Goal: Information Seeking & Learning: Find contact information

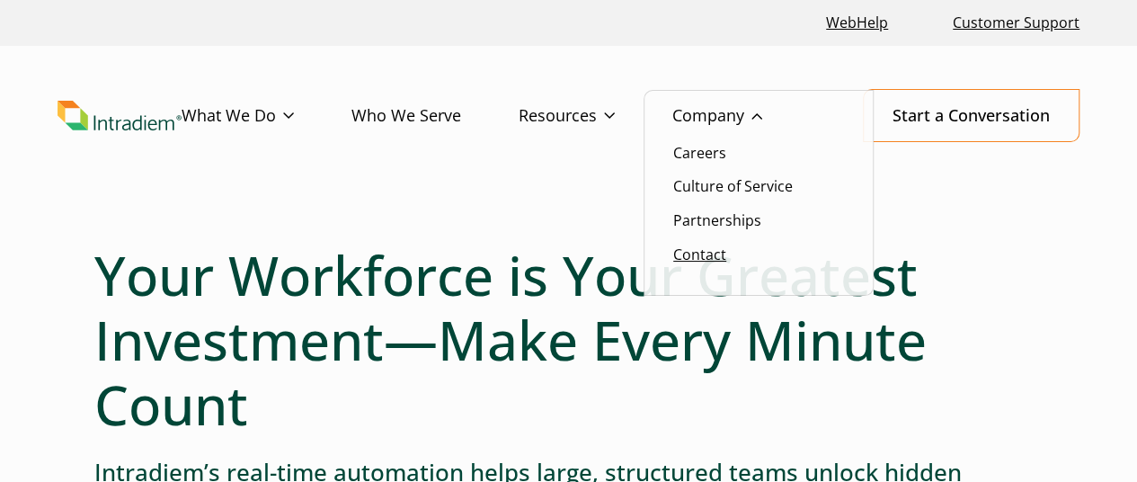
click at [698, 258] on link "Contact" at bounding box center [699, 255] width 53 height 20
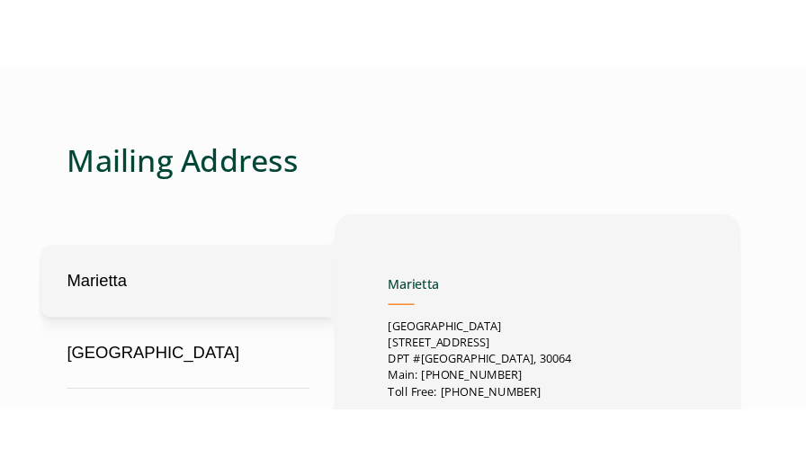
scroll to position [989, 0]
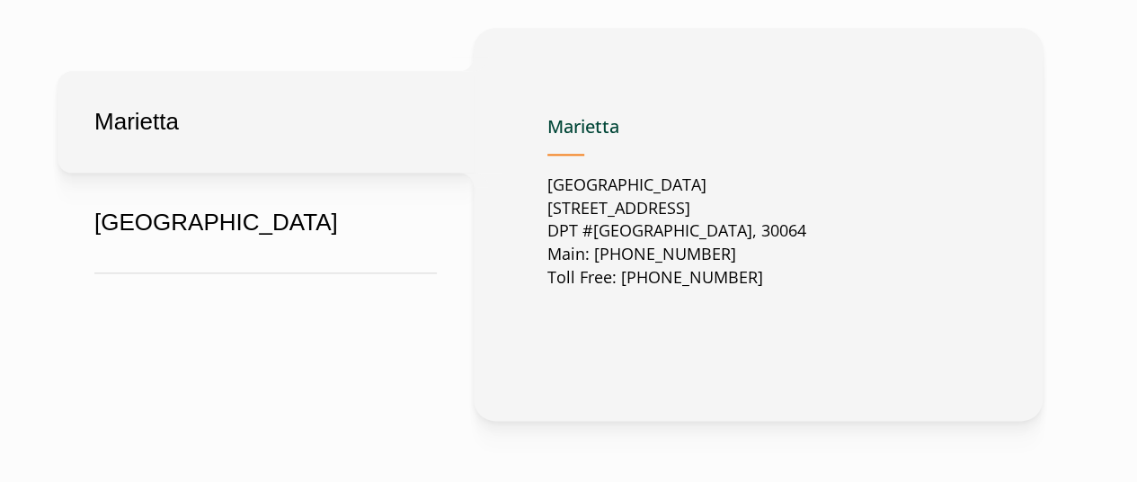
drag, startPoint x: 550, startPoint y: 210, endPoint x: 825, endPoint y: 233, distance: 276.1
click at [825, 233] on div "Marietta [GEOGRAPHIC_DATA][STREET_ADDRESS] Main: [PHONE_NUMBER] Toll Free: [PHO…" at bounding box center [759, 225] width 422 height 246
copy p "[STREET_ADDRESS]"
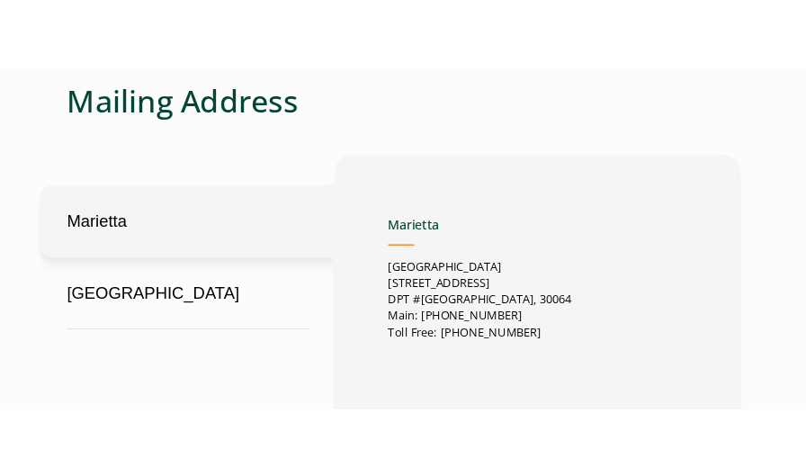
scroll to position [1050, 0]
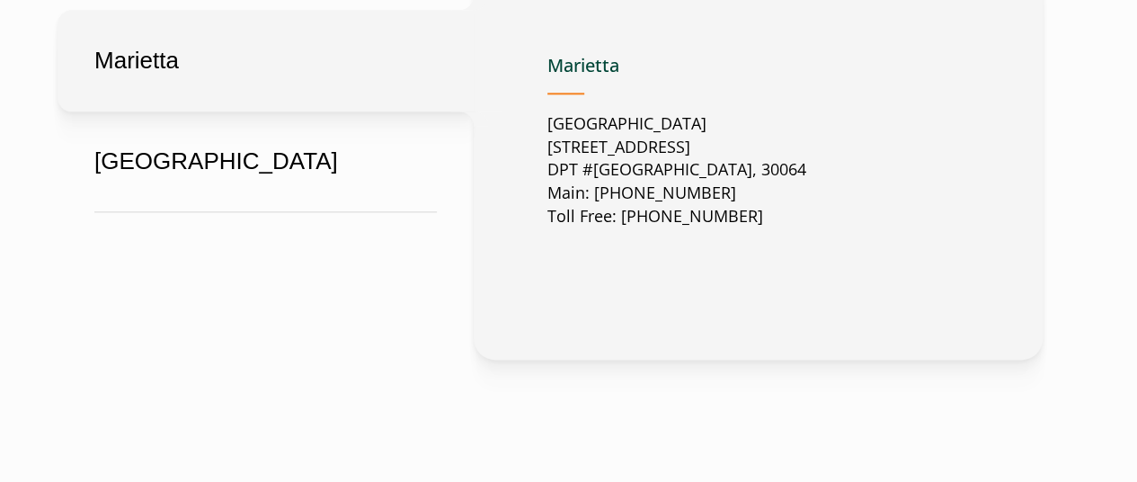
copy p "[STREET_ADDRESS]"
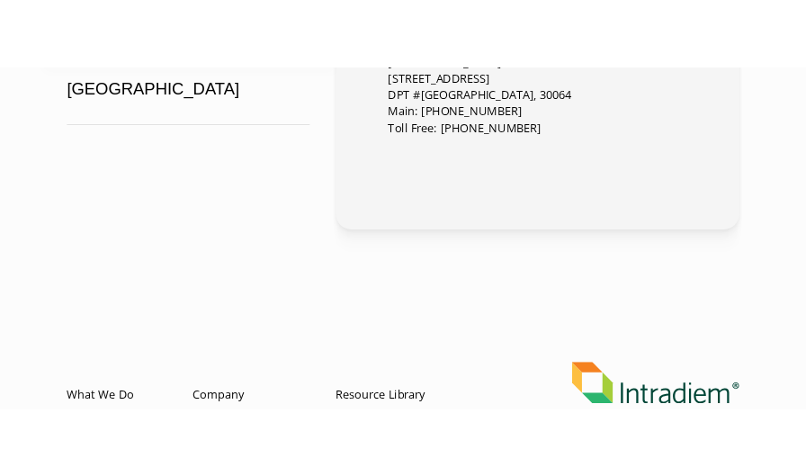
scroll to position [912, 0]
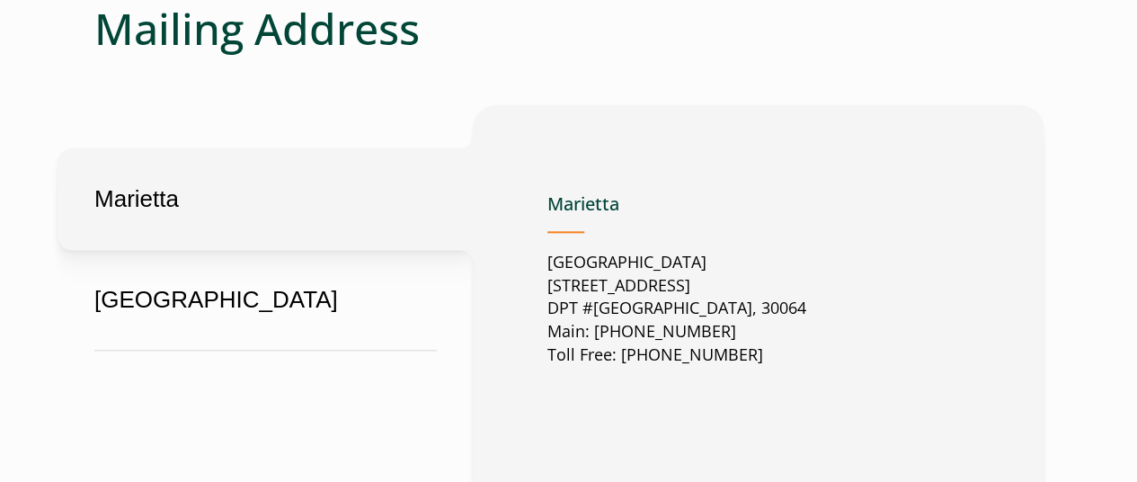
click at [660, 311] on p "[GEOGRAPHIC_DATA][STREET_ADDRESS] Main: [PHONE_NUMBER] Toll Free: [PHONE_NUMBER]" at bounding box center [677, 309] width 259 height 117
drag, startPoint x: 646, startPoint y: 307, endPoint x: 706, endPoint y: 307, distance: 60.2
click at [706, 307] on p "[GEOGRAPHIC_DATA][STREET_ADDRESS] Main: [PHONE_NUMBER] Toll Free: [PHONE_NUMBER]" at bounding box center [677, 309] width 259 height 117
copy p "Marietta"
drag, startPoint x: 547, startPoint y: 283, endPoint x: 685, endPoint y: 344, distance: 151.4
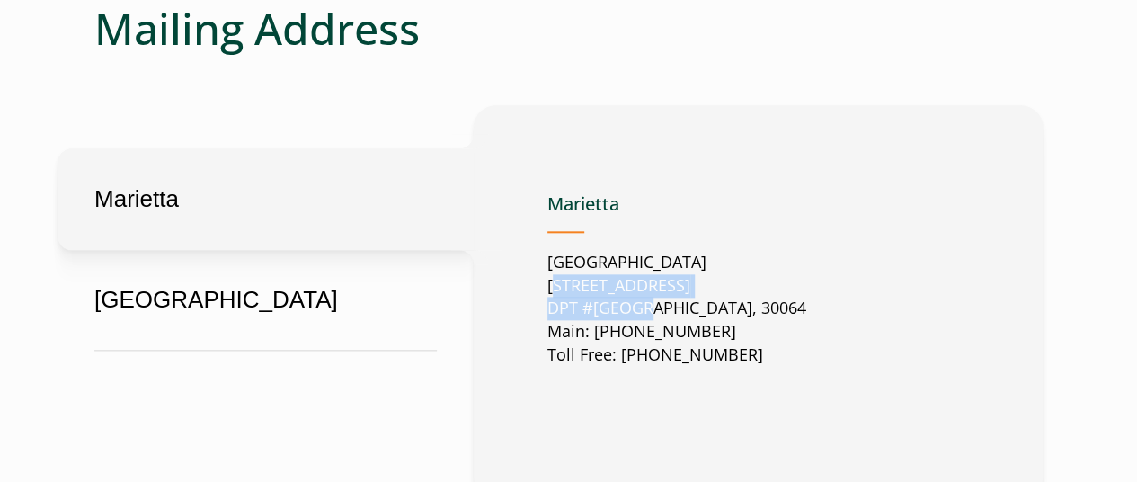
click at [638, 314] on div "[GEOGRAPHIC_DATA][STREET_ADDRESS] Main: [PHONE_NUMBER] Toll Free: 888-566-[GEOG…" at bounding box center [758, 302] width 569 height 394
click at [798, 277] on p "[GEOGRAPHIC_DATA][STREET_ADDRESS] Main: [PHONE_NUMBER] Toll Free: [PHONE_NUMBER]" at bounding box center [677, 309] width 259 height 117
click at [566, 288] on p "[GEOGRAPHIC_DATA][STREET_ADDRESS] Main: [PHONE_NUMBER] Toll Free: [PHONE_NUMBER]" at bounding box center [677, 309] width 259 height 117
copy p "[STREET_ADDRESS]"
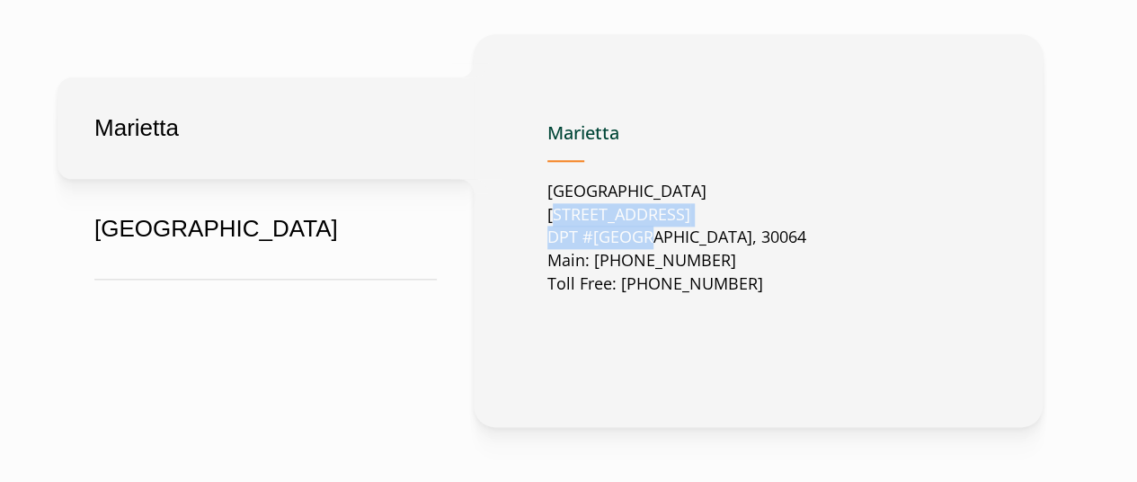
scroll to position [989, 0]
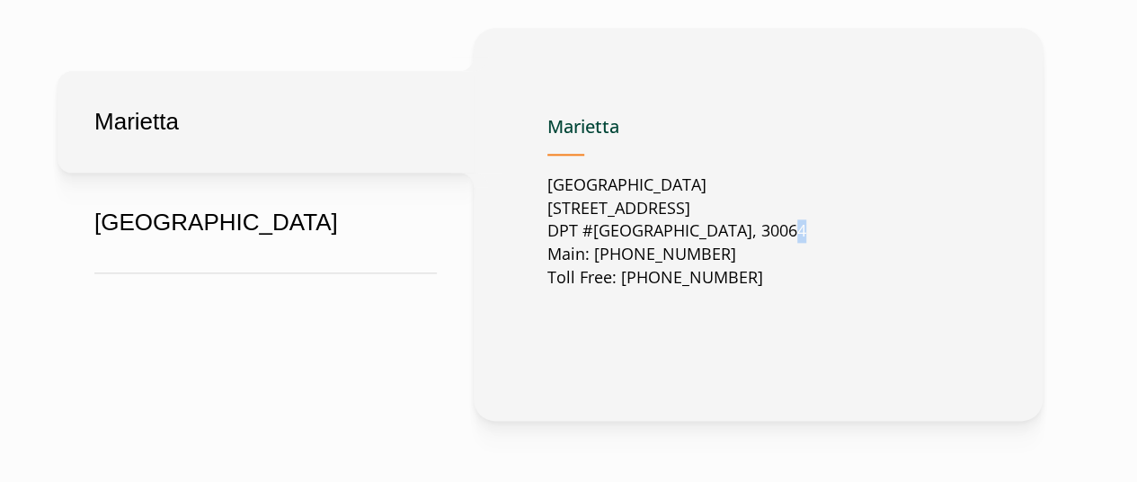
click at [768, 230] on p "[GEOGRAPHIC_DATA][STREET_ADDRESS] Main: [PHONE_NUMBER] Toll Free: [PHONE_NUMBER]" at bounding box center [677, 232] width 259 height 117
drag, startPoint x: 774, startPoint y: 231, endPoint x: 817, endPoint y: 229, distance: 43.2
click at [807, 229] on p "[GEOGRAPHIC_DATA][STREET_ADDRESS] Main: [PHONE_NUMBER] Toll Free: [PHONE_NUMBER]" at bounding box center [677, 232] width 259 height 117
copy p "30064"
